Goal: Task Accomplishment & Management: Manage account settings

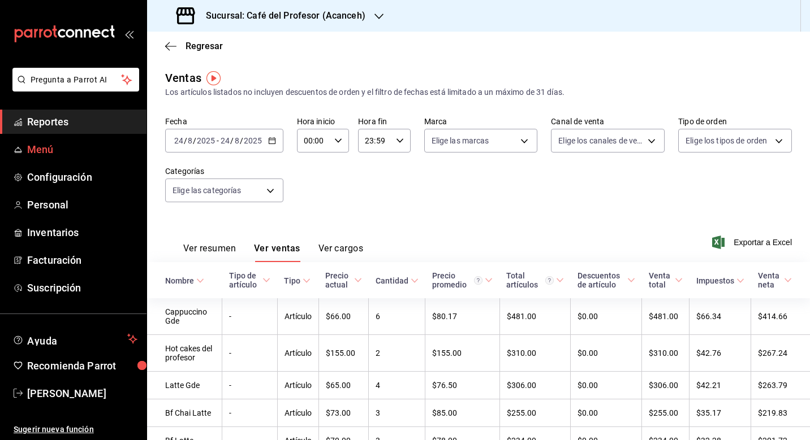
click at [72, 158] on link "Menú" at bounding box center [73, 149] width 146 height 24
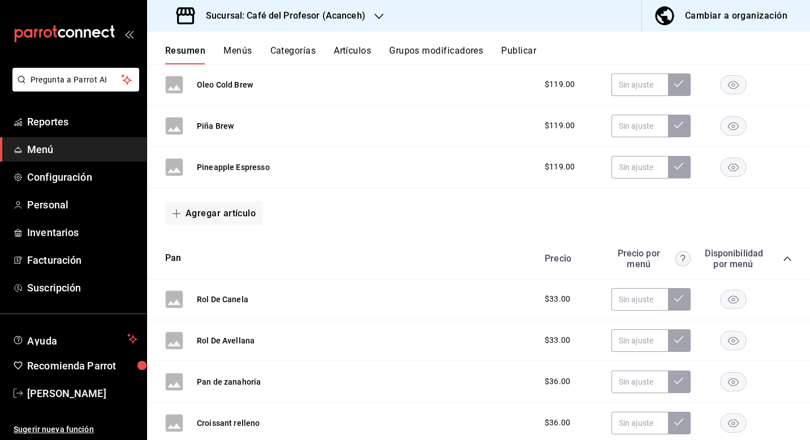
scroll to position [330, 0]
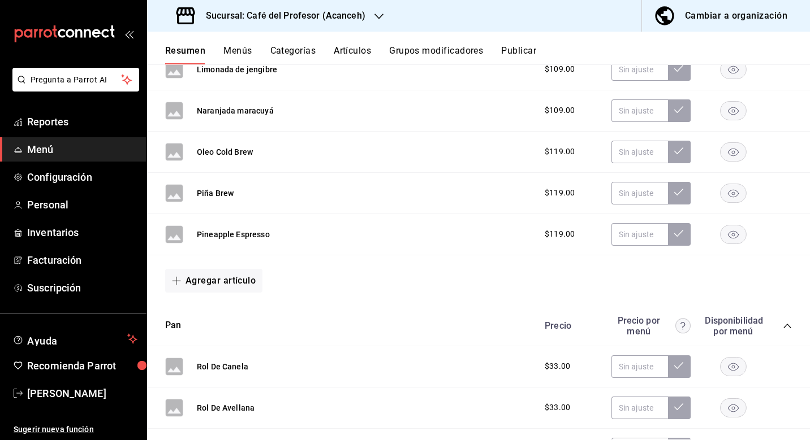
click at [788, 326] on icon "collapse-category-row" at bounding box center [787, 326] width 9 height 9
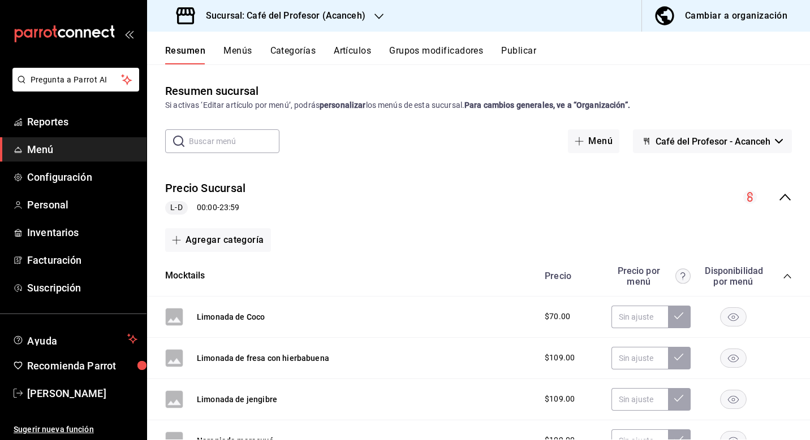
scroll to position [0, 0]
click at [253, 145] on input "text" at bounding box center [234, 141] width 90 height 23
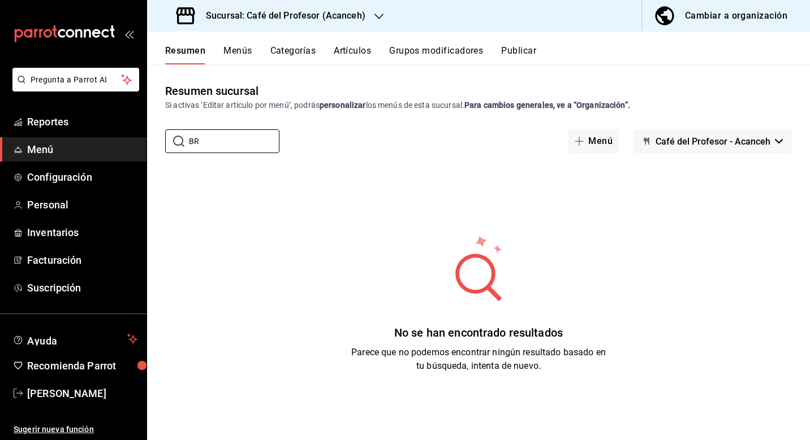
type input "B"
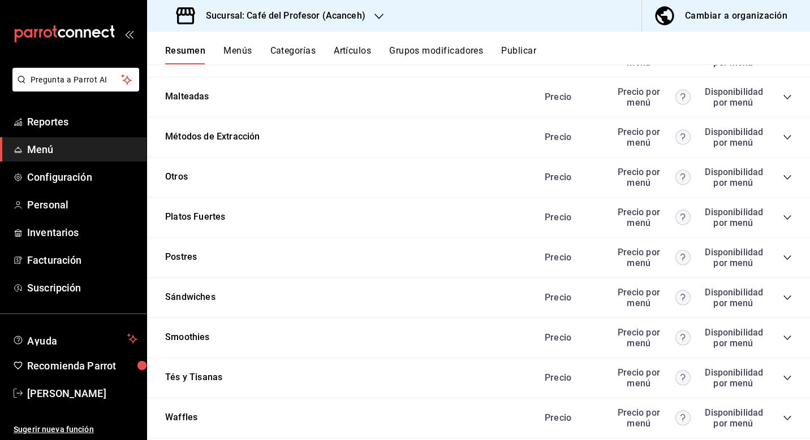
scroll to position [1271, 0]
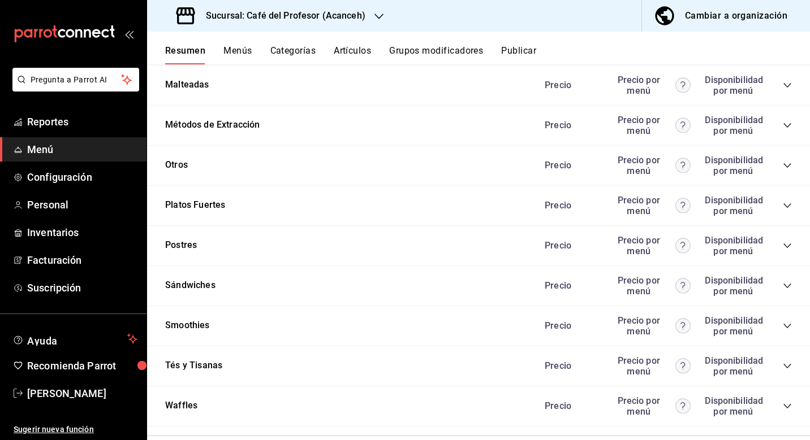
click at [789, 248] on icon "collapse-category-row" at bounding box center [787, 245] width 9 height 9
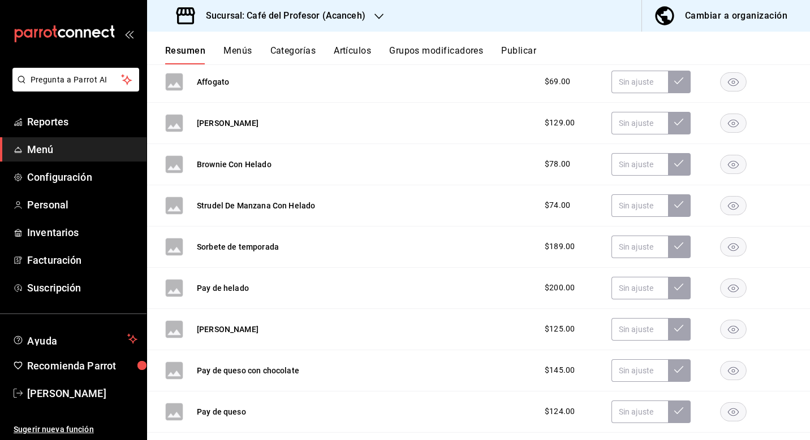
scroll to position [1466, 0]
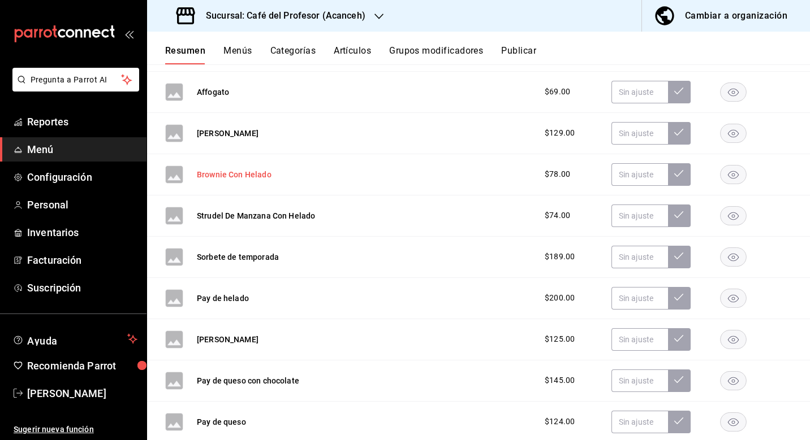
click at [260, 174] on button "Brownie Con Helado" at bounding box center [234, 174] width 75 height 11
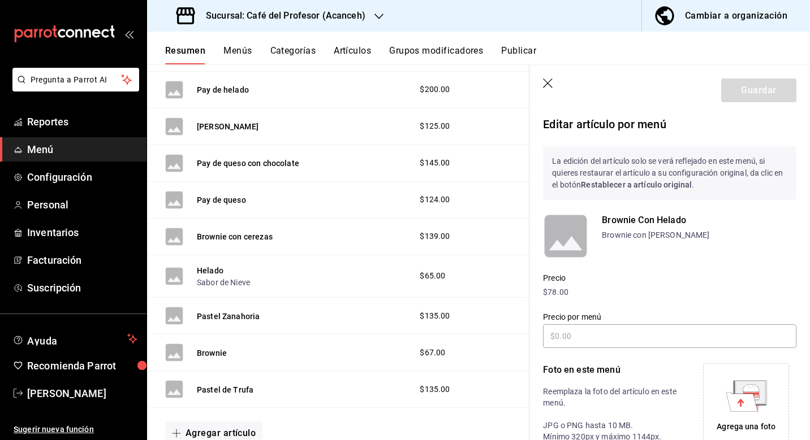
click at [551, 85] on icon "button" at bounding box center [548, 84] width 11 height 11
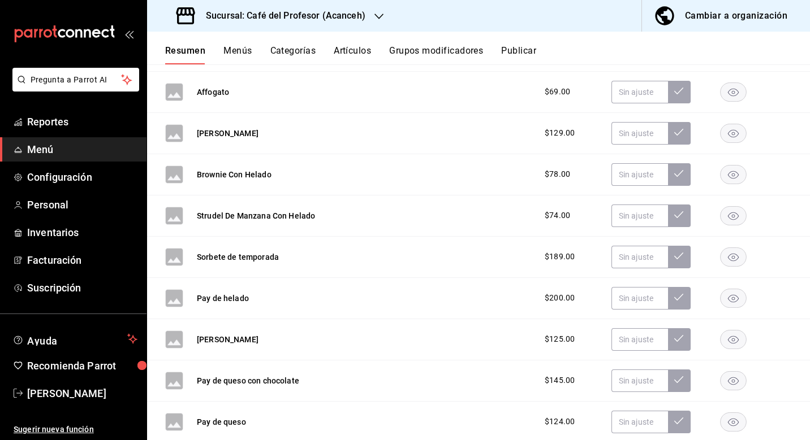
click at [401, 49] on button "Grupos modificadores" at bounding box center [436, 54] width 94 height 19
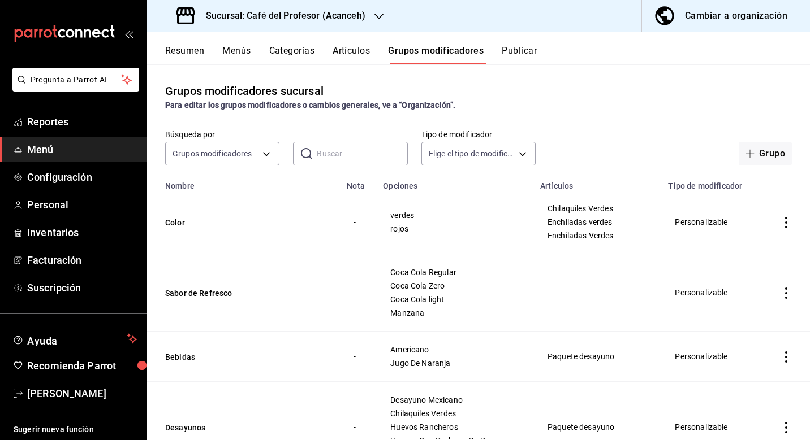
click at [344, 55] on button "Artículos" at bounding box center [350, 54] width 37 height 19
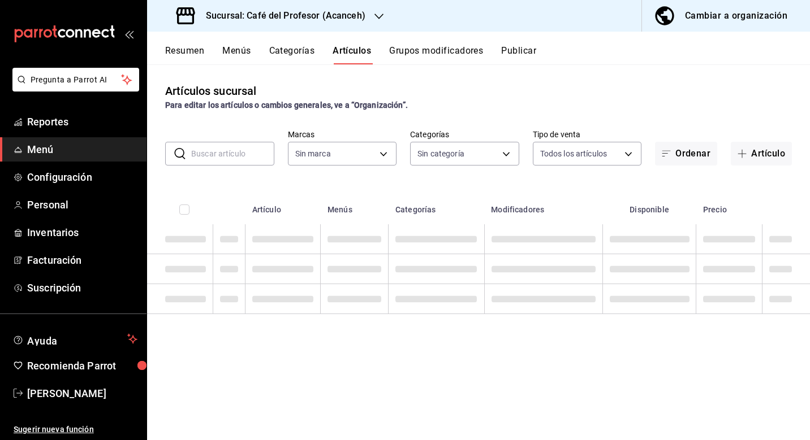
type input "c1a8b8e6-187f-497f-b24d-8667d510d931"
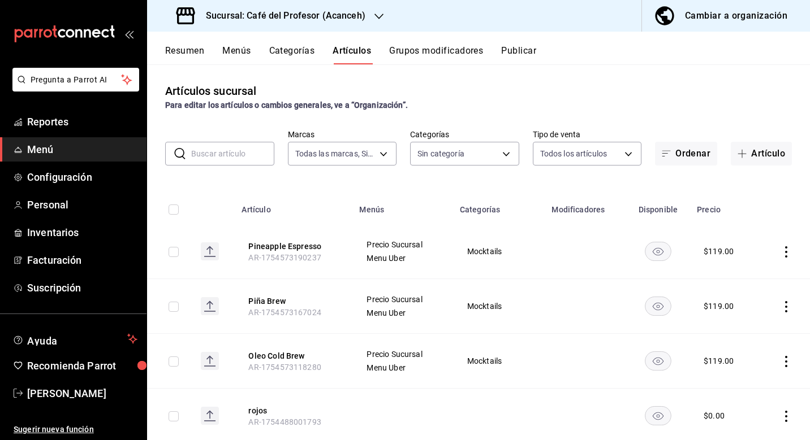
click at [252, 157] on input "text" at bounding box center [232, 153] width 83 height 23
type input "287941b6-0598-490c-9fb6-63fb84a2c712,be1aaab9-5d27-4a8f-bb00-7802963417c0,4d75f…"
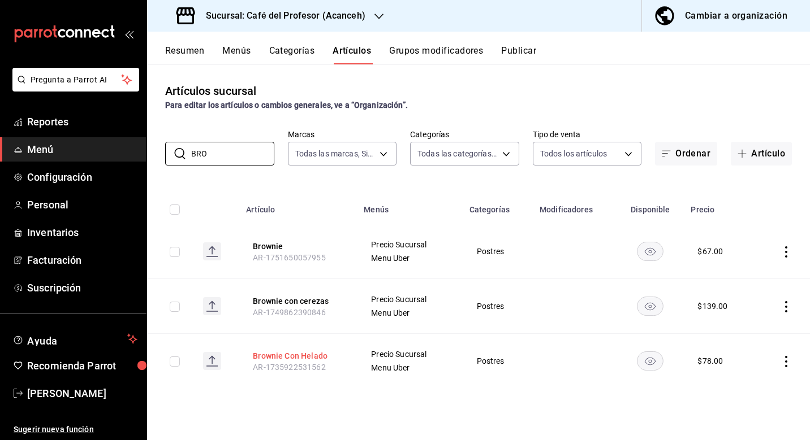
type input "BRO"
click at [313, 357] on button "Brownie Con Helado" at bounding box center [298, 356] width 90 height 11
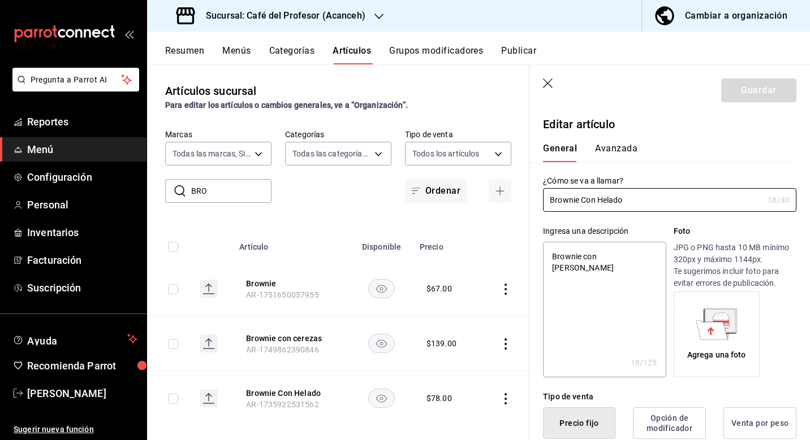
type textarea "x"
type input "$78.00"
type input "E48"
type input "90101500"
radio input "true"
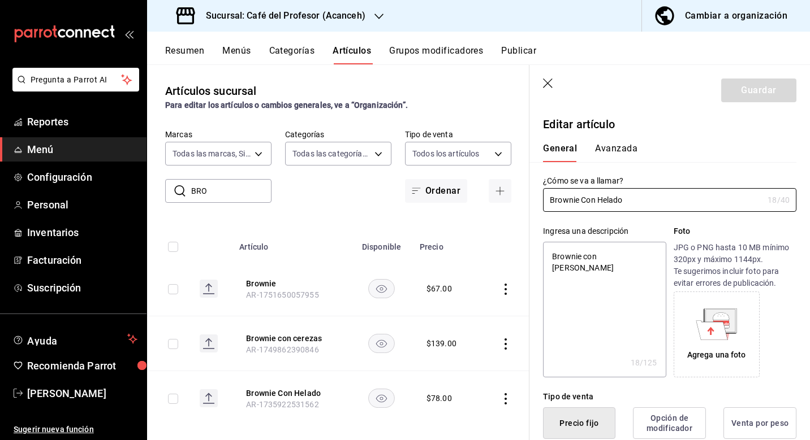
radio input "true"
type input "6589bb08-692f-47a6-b886-d5ea76590ad3,6abd5108-062c-4bc8-a0ca-93b4811dd022"
click at [617, 149] on button "Avanzada" at bounding box center [616, 152] width 42 height 19
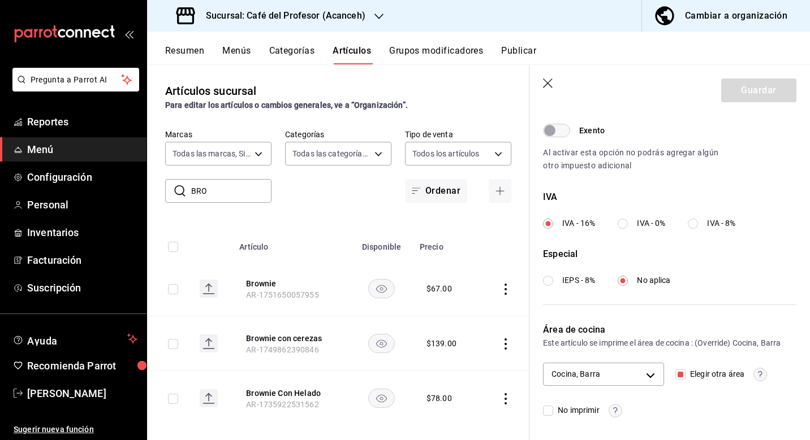
scroll to position [358, 0]
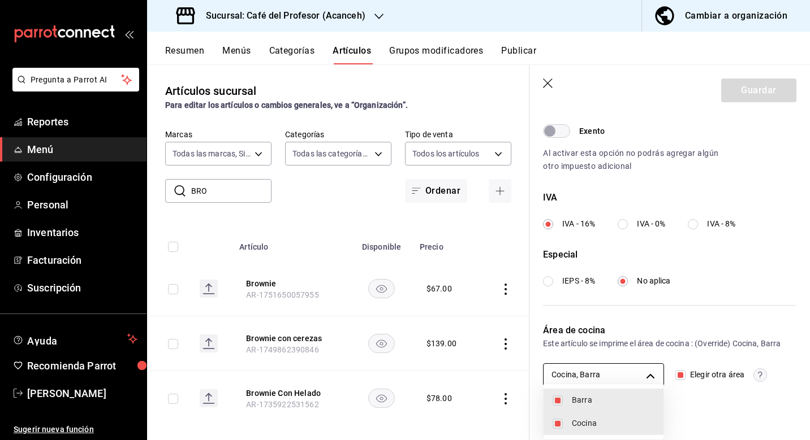
click at [650, 373] on body "Pregunta a Parrot AI Reportes Menú Configuración Personal Inventarios Facturaci…" at bounding box center [405, 220] width 810 height 440
click at [561, 403] on input "checkbox" at bounding box center [557, 401] width 10 height 10
checkbox input "false"
type input "6589bb08-692f-47a6-b886-d5ea76590ad3"
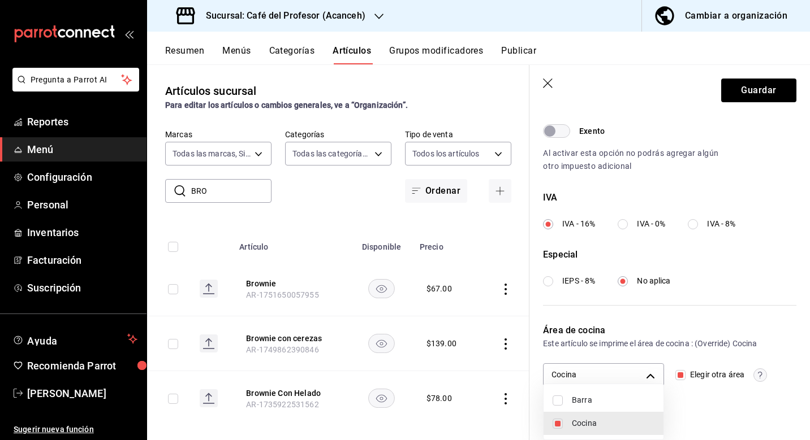
click at [701, 409] on div at bounding box center [405, 220] width 810 height 440
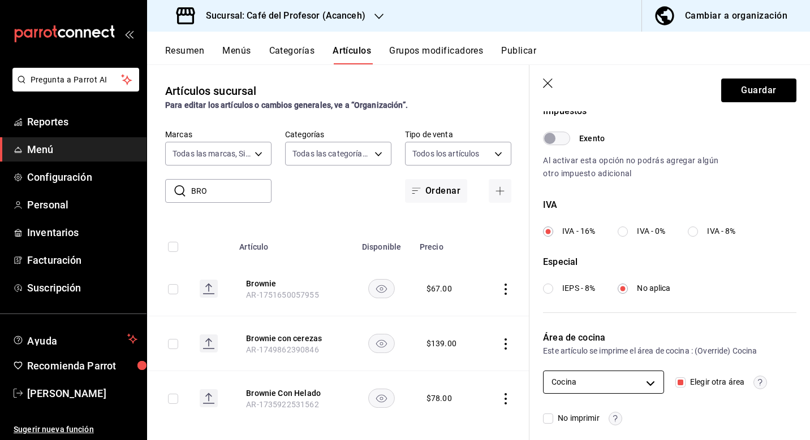
scroll to position [344, 0]
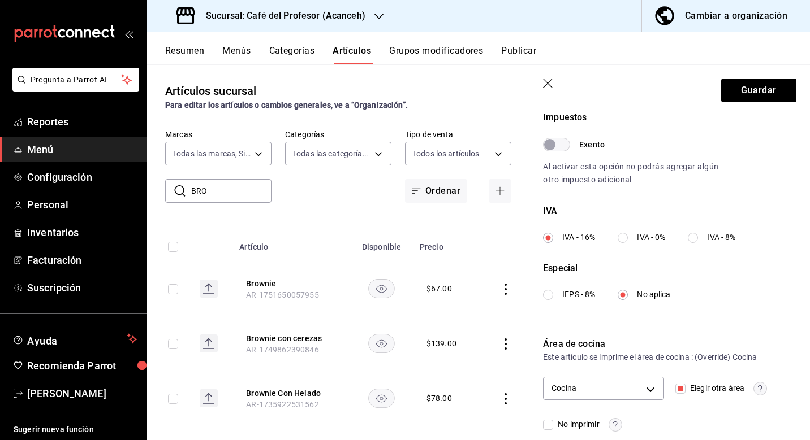
click at [680, 389] on input "Elegir otra área" at bounding box center [680, 389] width 10 height 10
click at [682, 390] on input "Elegir otra área" at bounding box center [680, 389] width 10 height 10
checkbox input "true"
click at [651, 386] on body "Pregunta a Parrot AI Reportes Menú Configuración Personal Inventarios Facturaci…" at bounding box center [405, 220] width 810 height 440
click at [603, 411] on li "Barra" at bounding box center [603, 400] width 120 height 23
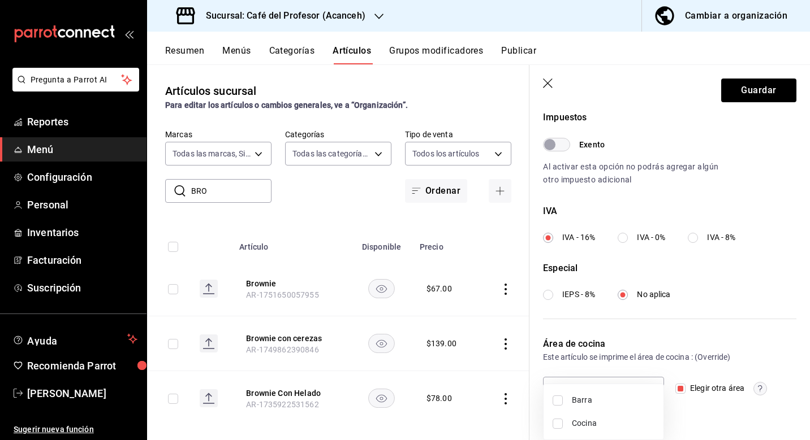
type input "6abd5108-062c-4bc8-a0ca-93b4811dd022"
checkbox input "true"
click at [601, 427] on span "Cocina" at bounding box center [613, 424] width 83 height 12
type input "6589bb08-692f-47a6-b886-d5ea76590ad3,6abd5108-062c-4bc8-a0ca-93b4811dd022"
checkbox input "true"
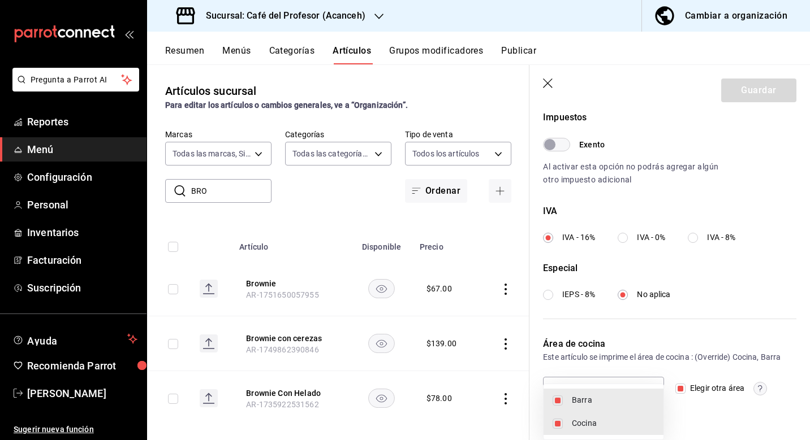
click at [685, 392] on div at bounding box center [405, 220] width 810 height 440
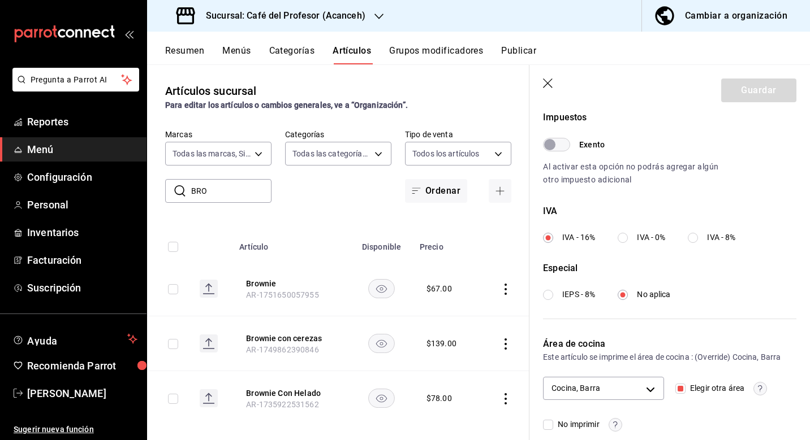
click at [686, 418] on div "Cocina, Barra 6589bb08-692f-47a6-b886-d5ea76590ad3,6abd5108-062c-4bc8-a0ca-93b4…" at bounding box center [669, 404] width 253 height 54
click at [684, 386] on input "Elegir otra área" at bounding box center [680, 389] width 10 height 10
checkbox input "false"
type input "6589bb08-692f-47a6-b886-d5ea76590ad3"
click at [661, 417] on div "Cocina 6589bb08-692f-47a6-b886-d5ea76590ad3 Elegir otra área No imprimir" at bounding box center [669, 404] width 253 height 54
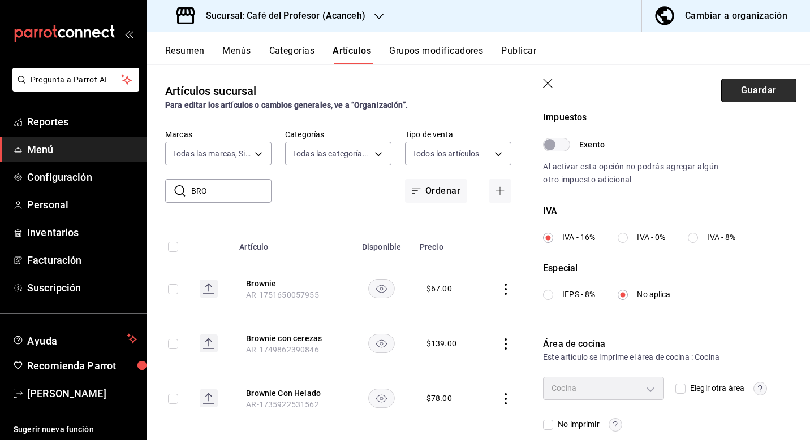
click at [752, 90] on button "Guardar" at bounding box center [758, 91] width 75 height 24
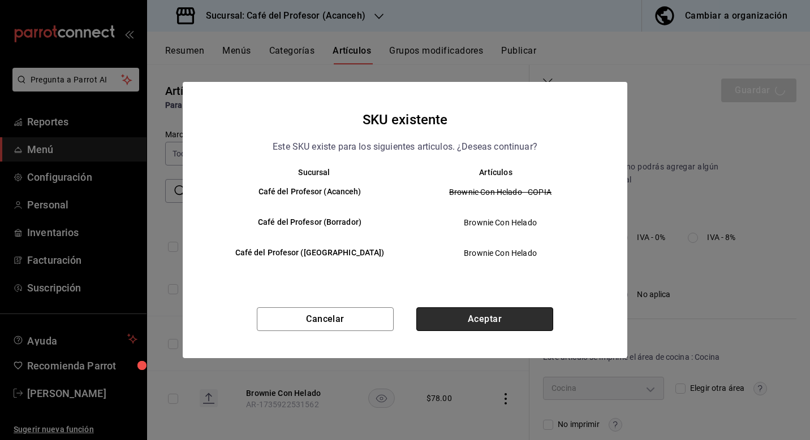
click at [462, 330] on button "Aceptar" at bounding box center [484, 320] width 137 height 24
